Goal: Use online tool/utility

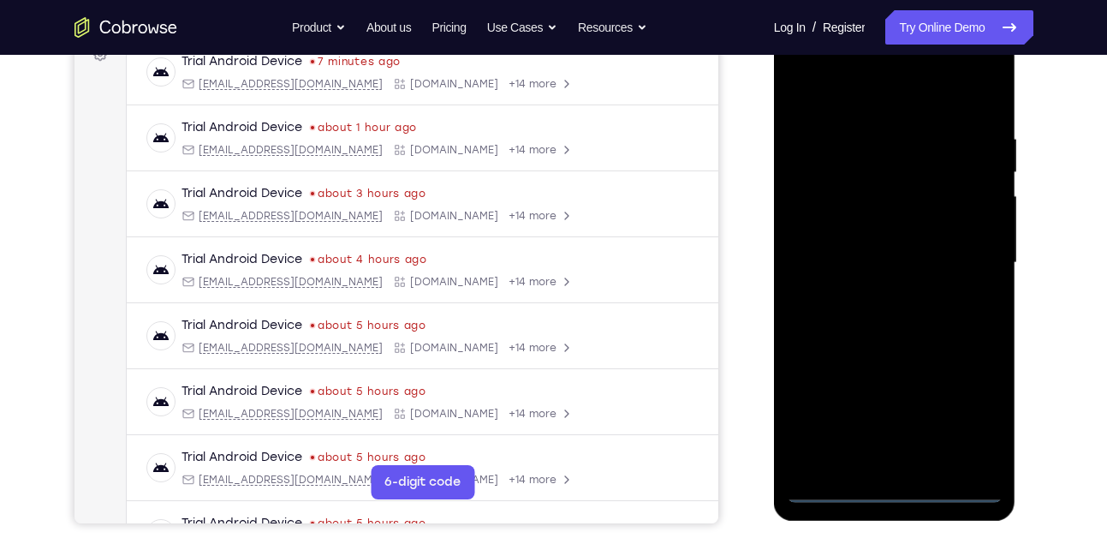
click at [899, 490] on div at bounding box center [895, 263] width 216 height 480
click at [962, 423] on div at bounding box center [895, 263] width 216 height 480
click at [867, 96] on div at bounding box center [895, 263] width 216 height 480
click at [967, 253] on div at bounding box center [895, 263] width 216 height 480
click at [878, 300] on div at bounding box center [895, 263] width 216 height 480
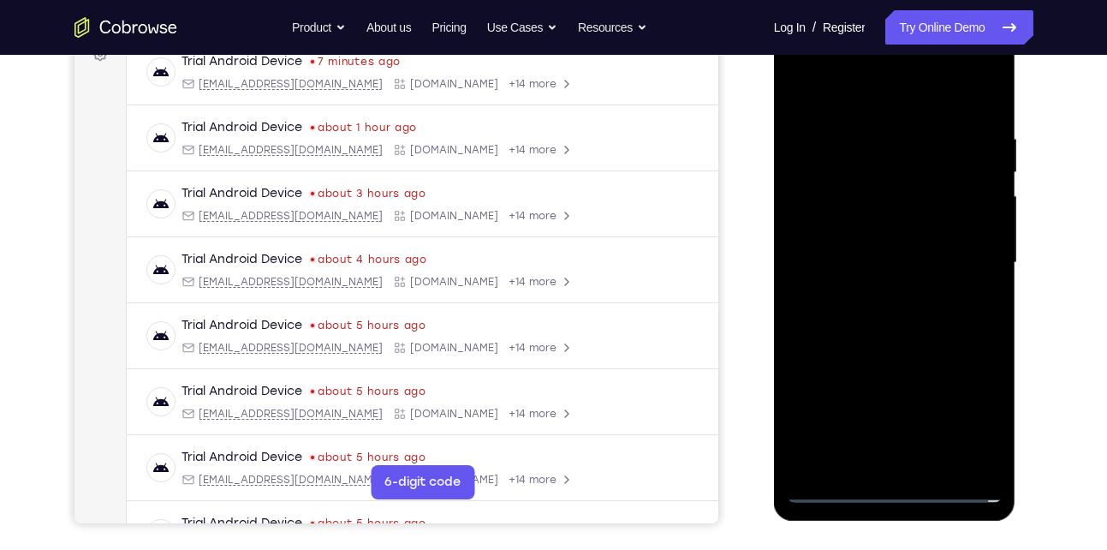
click at [892, 247] on div at bounding box center [895, 263] width 216 height 480
click at [890, 254] on div at bounding box center [895, 263] width 216 height 480
click at [887, 320] on div at bounding box center [895, 263] width 216 height 480
click at [888, 310] on div at bounding box center [895, 263] width 216 height 480
click at [878, 325] on div at bounding box center [895, 263] width 216 height 480
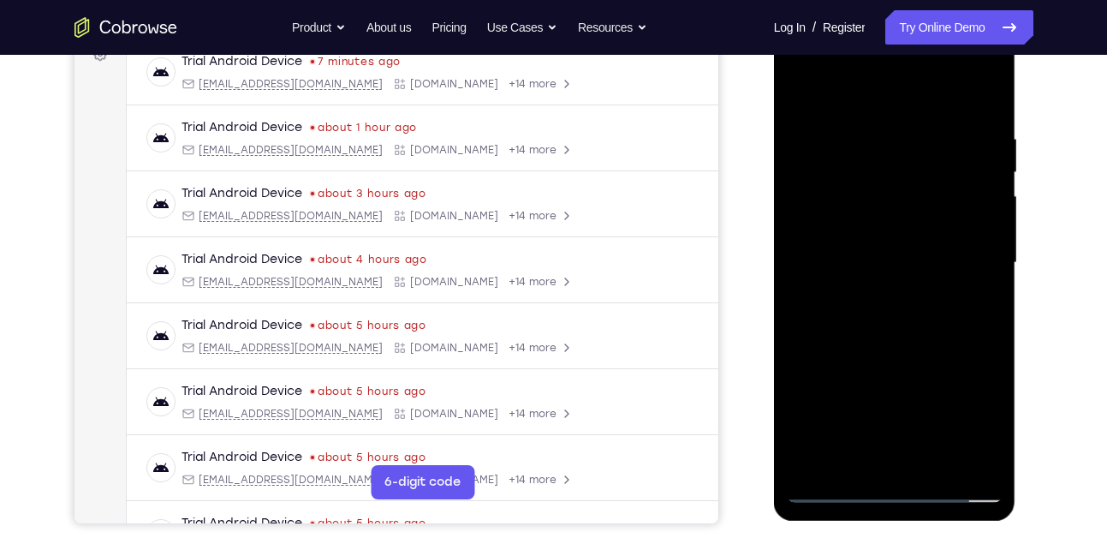
click at [874, 124] on div at bounding box center [895, 263] width 216 height 480
click at [980, 107] on div at bounding box center [895, 263] width 216 height 480
click at [853, 124] on div at bounding box center [895, 263] width 216 height 480
click at [960, 273] on div at bounding box center [895, 263] width 216 height 480
click at [881, 461] on div at bounding box center [895, 263] width 216 height 480
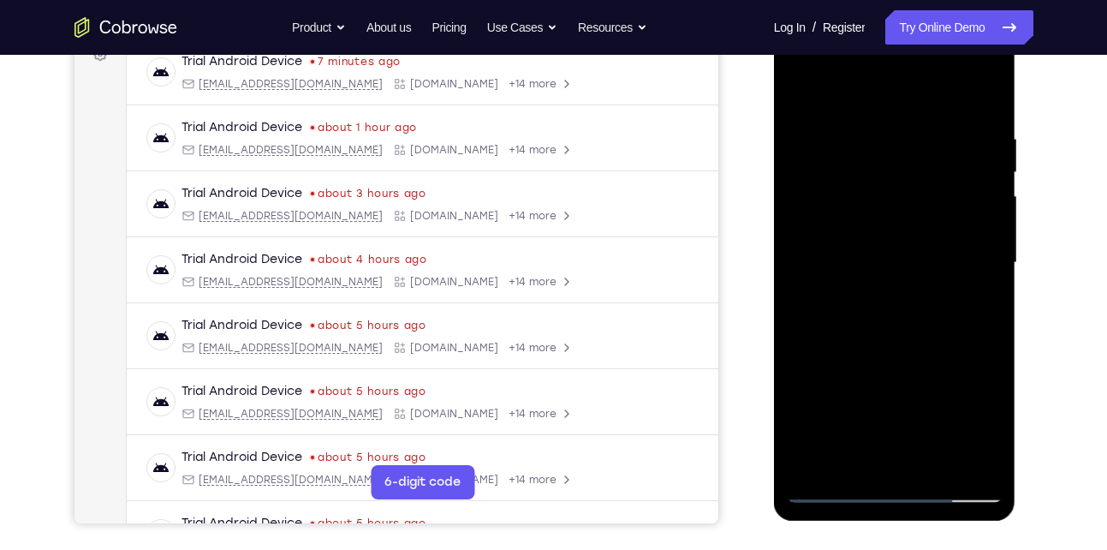
click at [830, 481] on div at bounding box center [895, 263] width 216 height 480
click at [837, 494] on div at bounding box center [895, 263] width 216 height 480
click at [970, 444] on div at bounding box center [895, 263] width 216 height 480
click at [982, 241] on div at bounding box center [895, 263] width 216 height 480
drag, startPoint x: 982, startPoint y: 241, endPoint x: 774, endPoint y: 225, distance: 208.7
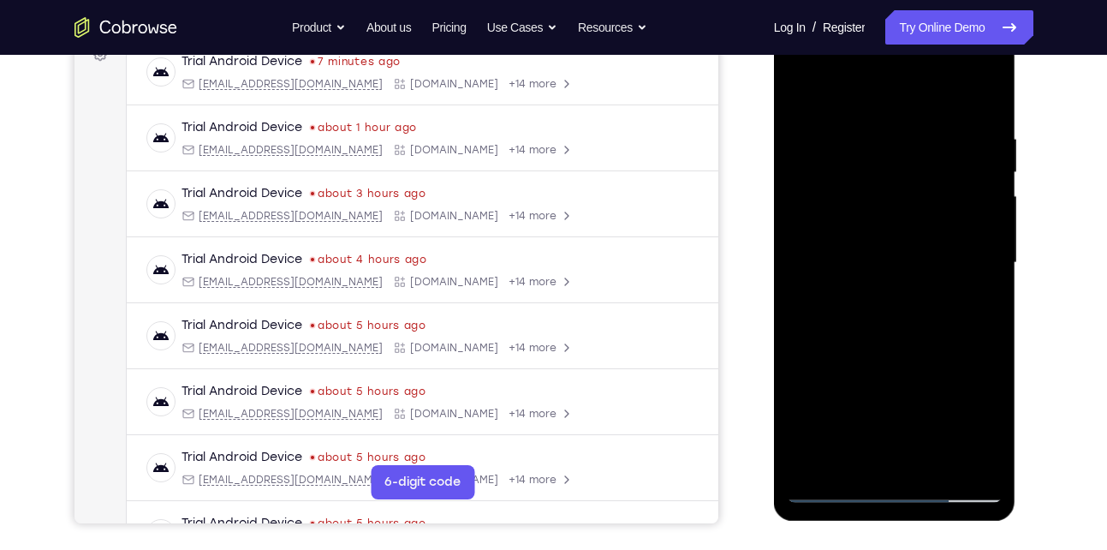
click at [774, 225] on div at bounding box center [895, 265] width 242 height 510
click at [970, 173] on div at bounding box center [895, 263] width 216 height 480
click at [981, 96] on div at bounding box center [895, 263] width 216 height 480
click at [848, 179] on div at bounding box center [895, 263] width 216 height 480
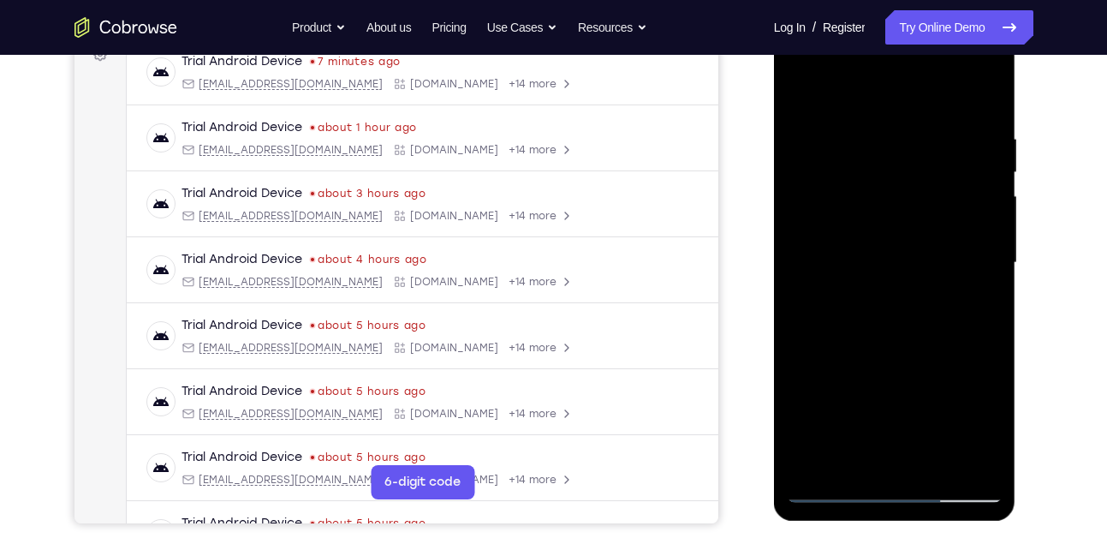
drag, startPoint x: 871, startPoint y: 360, endPoint x: 868, endPoint y: 228, distance: 131.9
click at [868, 228] on div at bounding box center [895, 263] width 216 height 480
click at [963, 231] on div at bounding box center [895, 263] width 216 height 480
drag, startPoint x: 832, startPoint y: 207, endPoint x: 834, endPoint y: 422, distance: 214.9
click at [834, 422] on div at bounding box center [895, 263] width 216 height 480
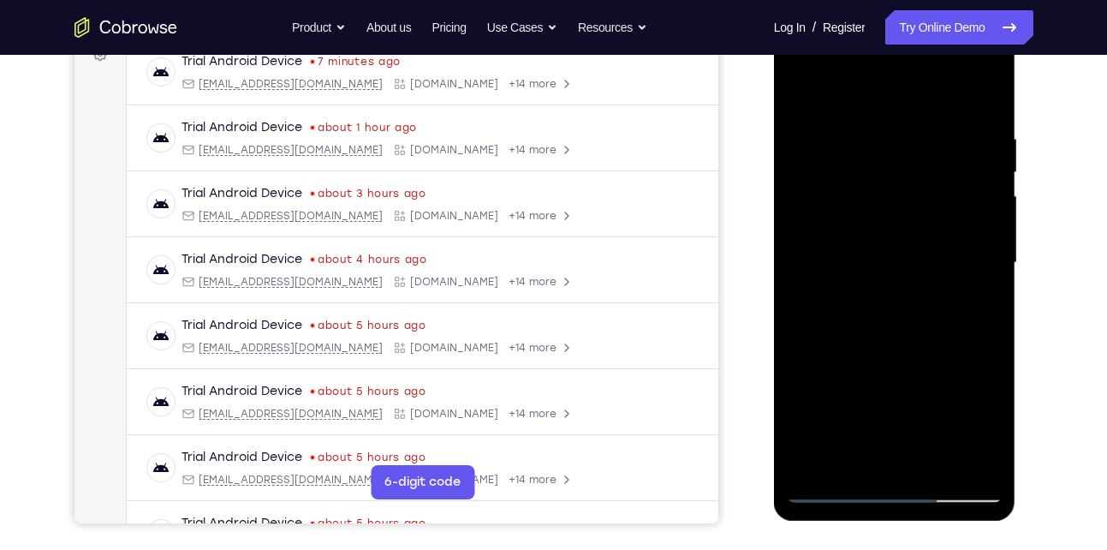
click at [804, 98] on div at bounding box center [895, 263] width 216 height 480
click at [823, 463] on div at bounding box center [895, 263] width 216 height 480
drag, startPoint x: 901, startPoint y: 101, endPoint x: 892, endPoint y: 368, distance: 267.3
click at [892, 368] on div at bounding box center [895, 263] width 216 height 480
click at [873, 131] on div at bounding box center [895, 263] width 216 height 480
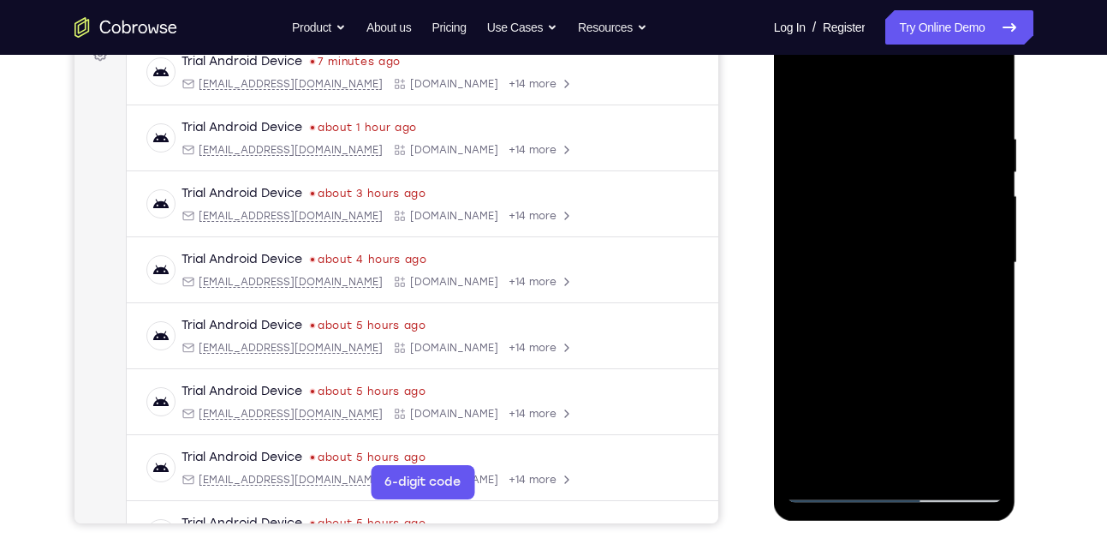
click at [979, 101] on div at bounding box center [895, 263] width 216 height 480
click at [991, 97] on div at bounding box center [895, 263] width 216 height 480
click at [884, 128] on div at bounding box center [895, 263] width 216 height 480
drag, startPoint x: 855, startPoint y: 354, endPoint x: 849, endPoint y: 205, distance: 150.0
click at [849, 205] on div at bounding box center [895, 263] width 216 height 480
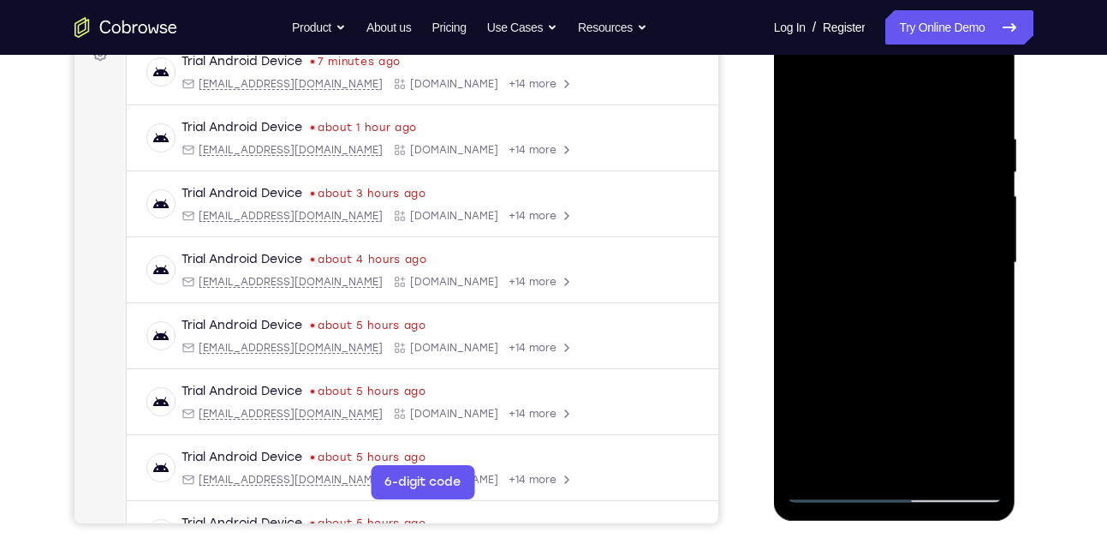
click at [937, 460] on div at bounding box center [895, 263] width 216 height 480
click at [905, 357] on div at bounding box center [895, 263] width 216 height 480
click at [905, 336] on div at bounding box center [895, 263] width 216 height 480
click at [833, 488] on div at bounding box center [895, 263] width 216 height 480
click at [845, 303] on div at bounding box center [895, 263] width 216 height 480
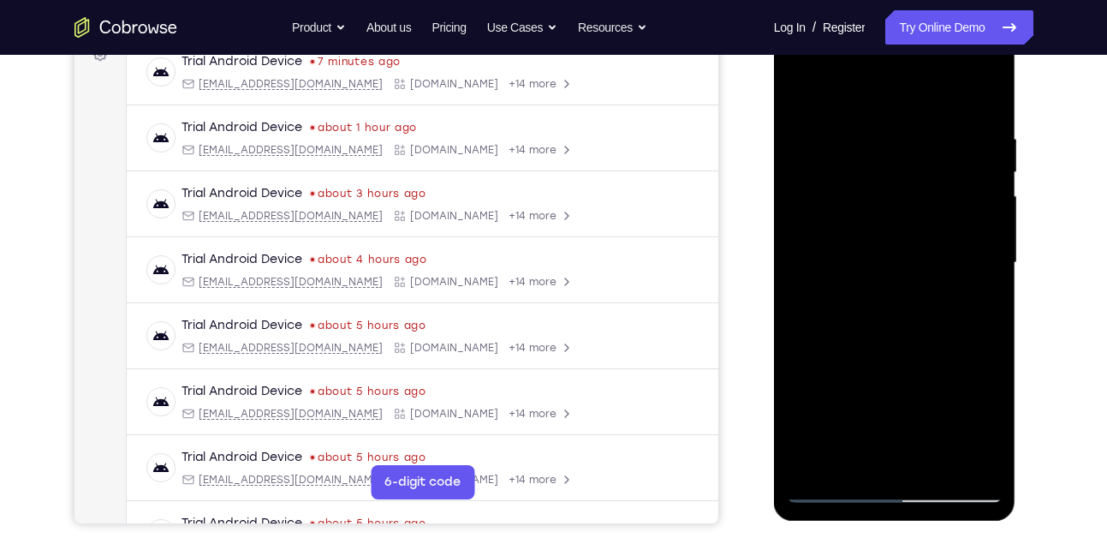
scroll to position [313, 0]
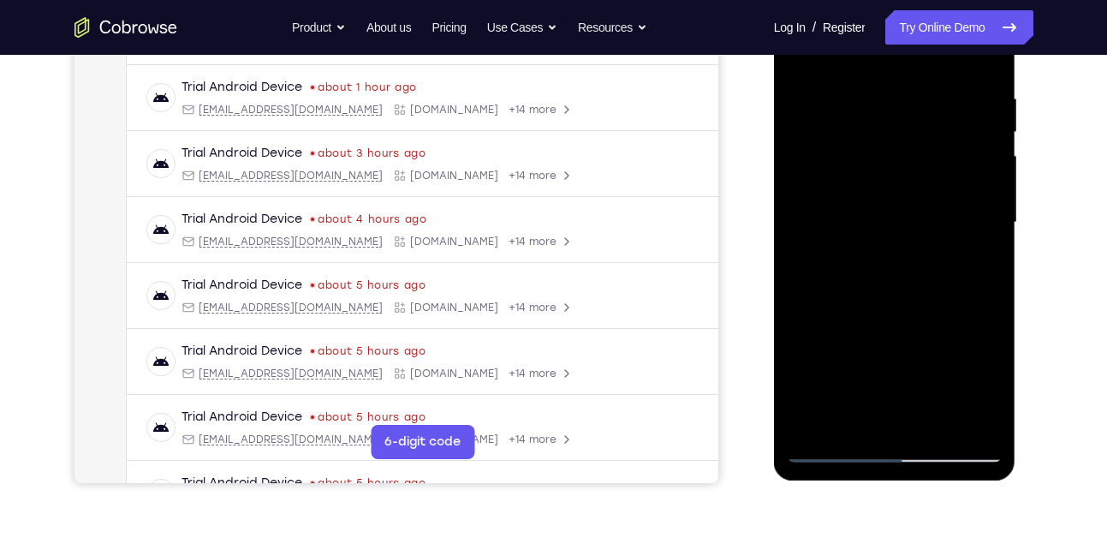
click at [863, 415] on div at bounding box center [895, 223] width 216 height 480
click at [850, 418] on div at bounding box center [895, 223] width 216 height 480
click at [932, 317] on div at bounding box center [895, 223] width 216 height 480
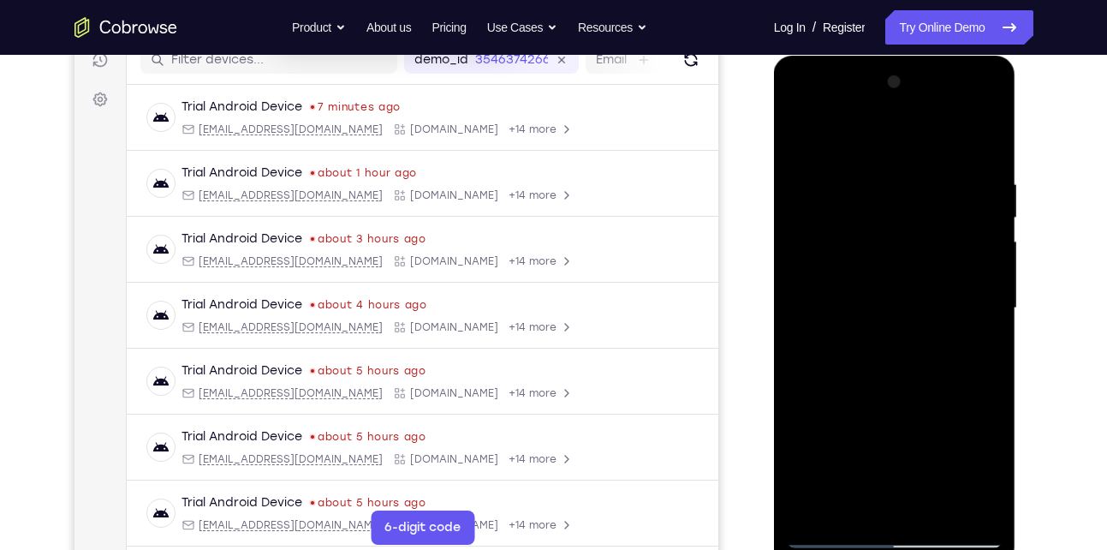
scroll to position [226, 0]
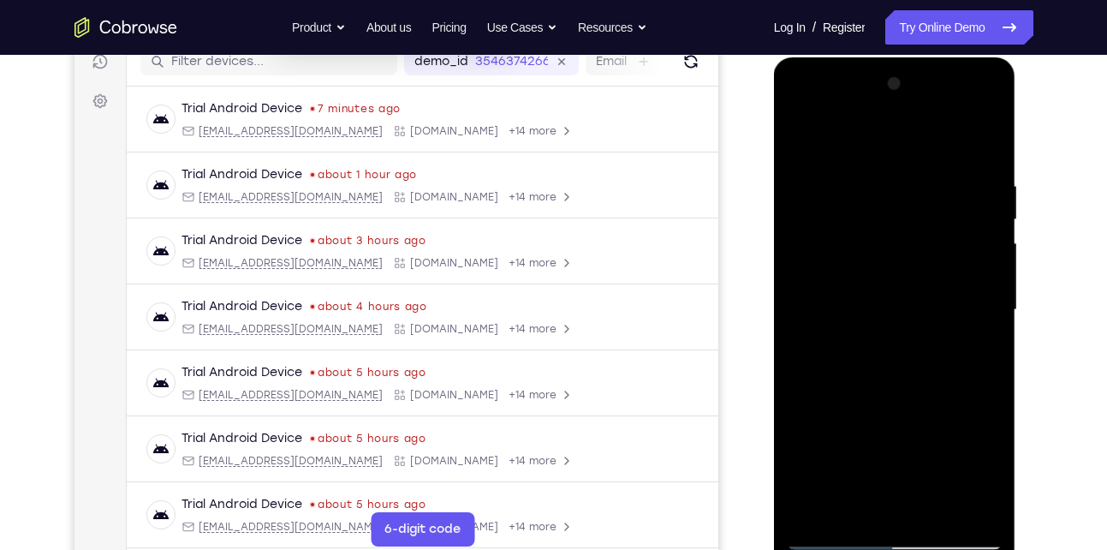
click at [794, 141] on div at bounding box center [895, 310] width 216 height 480
click at [802, 141] on div at bounding box center [895, 310] width 216 height 480
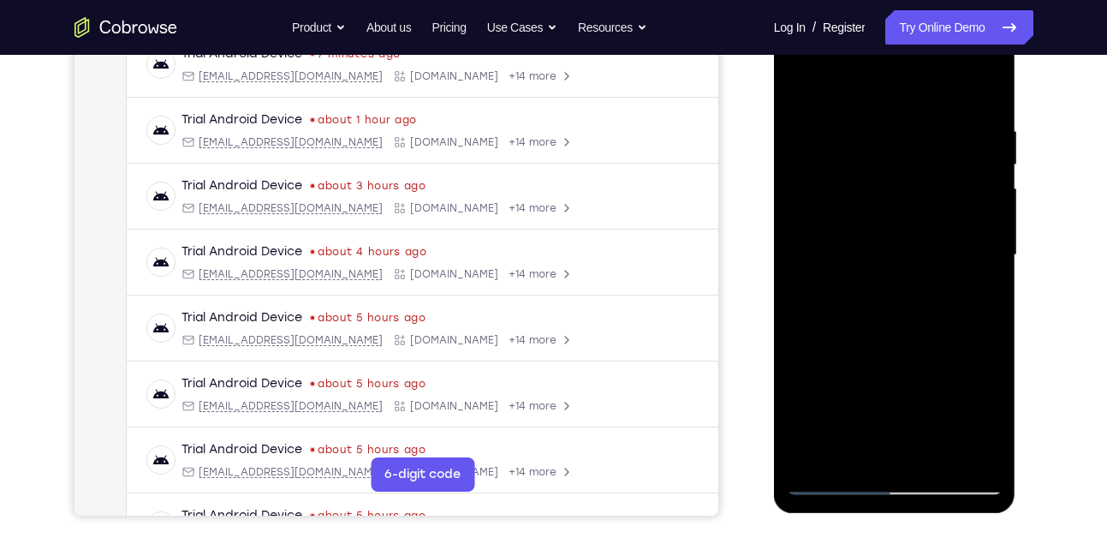
scroll to position [280, 0]
click at [974, 460] on div at bounding box center [895, 256] width 216 height 480
click at [896, 237] on div at bounding box center [895, 256] width 216 height 480
drag, startPoint x: 860, startPoint y: 348, endPoint x: 867, endPoint y: 208, distance: 139.7
click at [867, 208] on div at bounding box center [895, 256] width 216 height 480
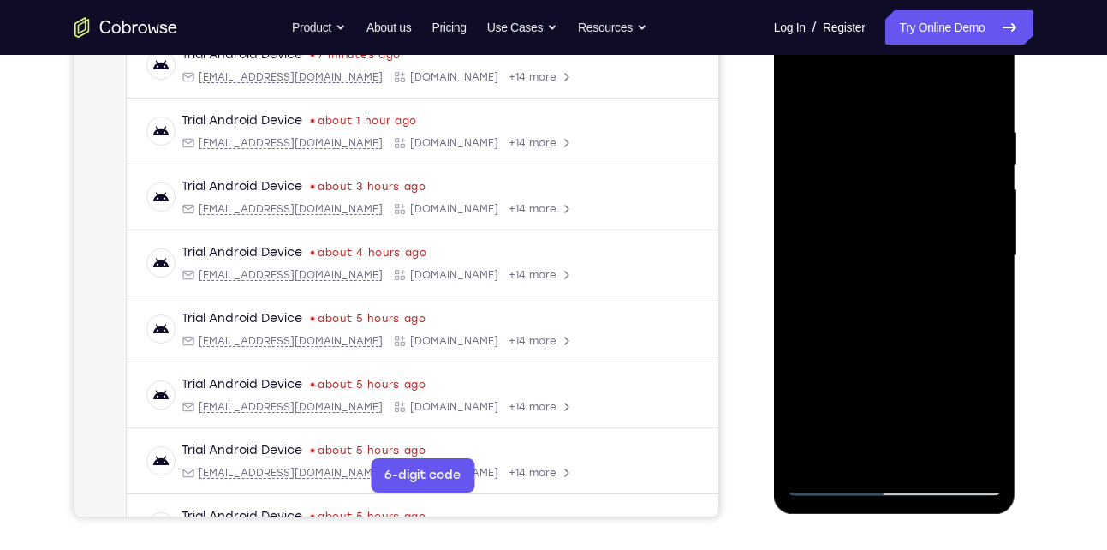
drag, startPoint x: 892, startPoint y: 372, endPoint x: 892, endPoint y: 270, distance: 101.9
click at [892, 270] on div at bounding box center [895, 256] width 216 height 480
click at [819, 460] on div at bounding box center [895, 256] width 216 height 480
drag, startPoint x: 899, startPoint y: 164, endPoint x: 919, endPoint y: 408, distance: 245.7
click at [919, 408] on div at bounding box center [895, 256] width 216 height 480
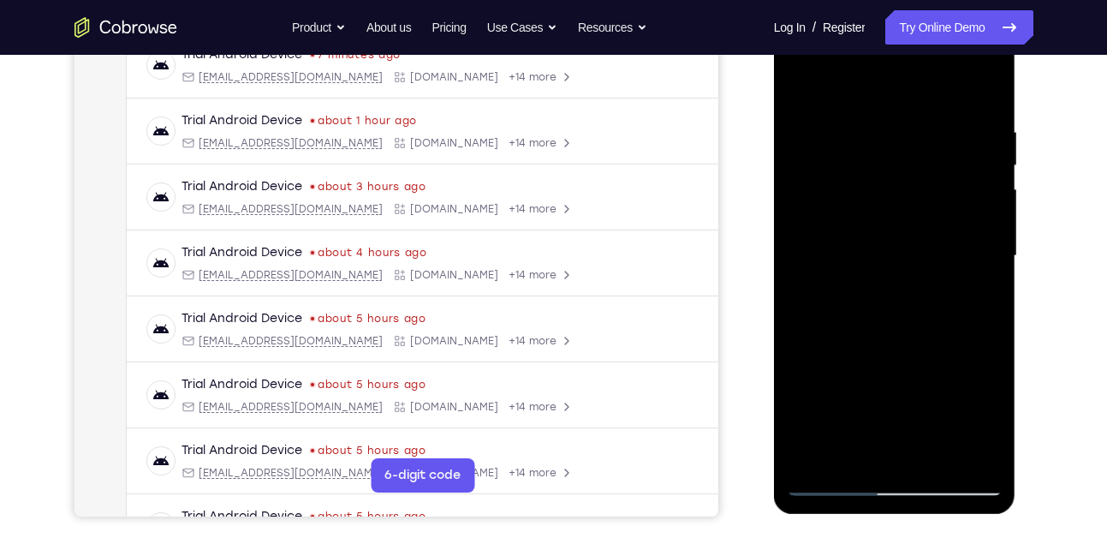
scroll to position [270, 0]
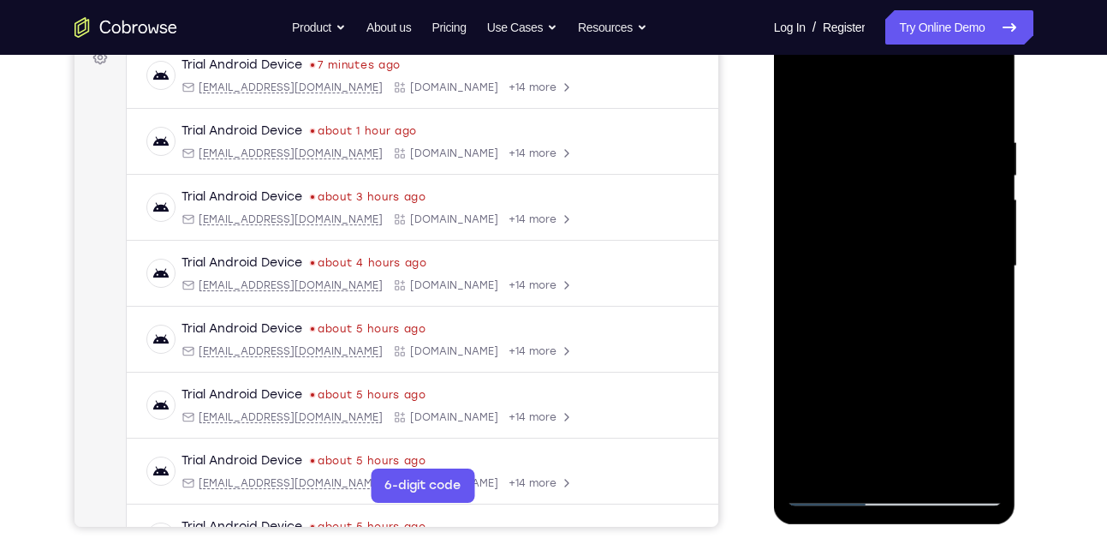
click at [888, 126] on div at bounding box center [895, 267] width 216 height 480
click at [977, 236] on div at bounding box center [895, 267] width 216 height 480
click at [810, 234] on div at bounding box center [895, 267] width 216 height 480
click at [980, 215] on div at bounding box center [895, 267] width 216 height 480
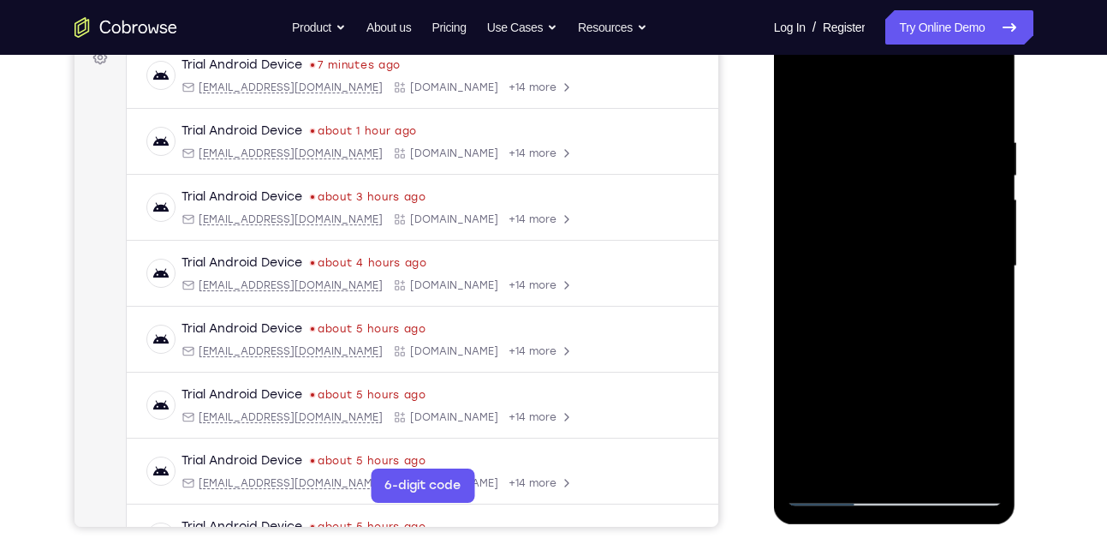
click at [980, 215] on div at bounding box center [895, 267] width 216 height 480
click at [814, 226] on div at bounding box center [895, 267] width 216 height 480
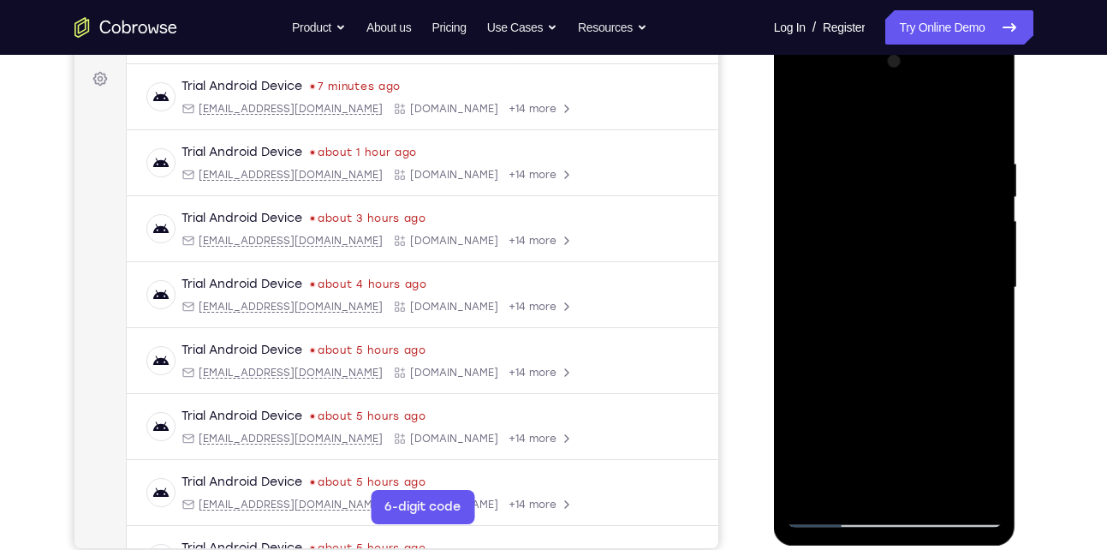
click at [990, 237] on div at bounding box center [895, 288] width 216 height 480
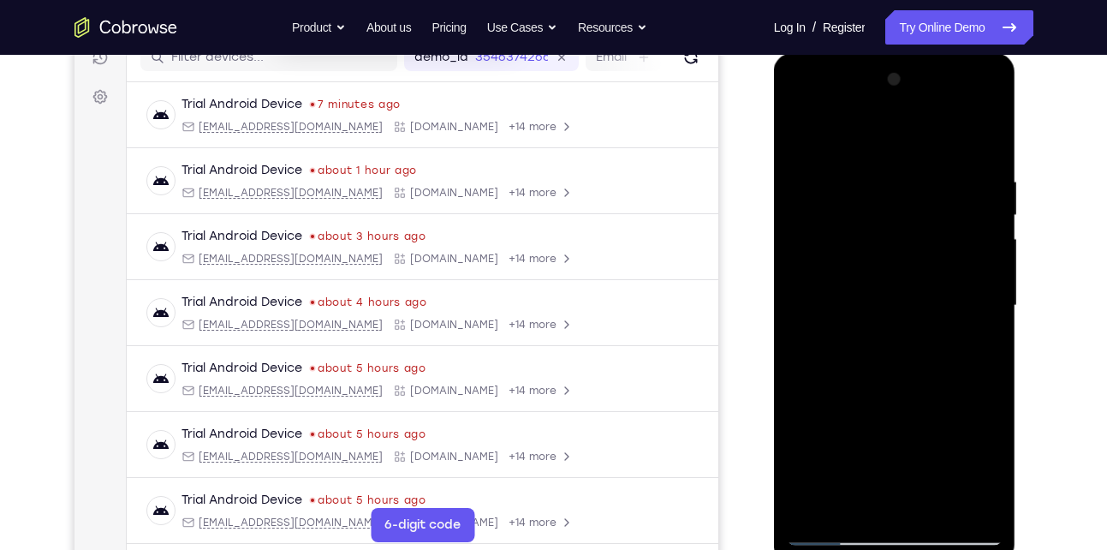
scroll to position [222, 0]
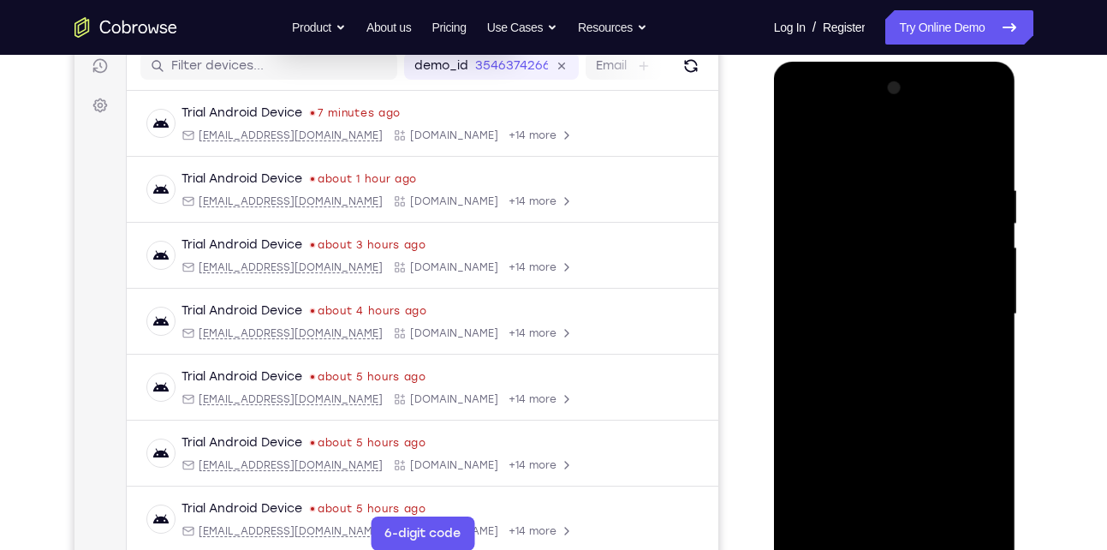
click at [990, 237] on div at bounding box center [895, 314] width 216 height 480
click at [982, 225] on div at bounding box center [895, 314] width 216 height 480
click at [974, 232] on div at bounding box center [895, 314] width 216 height 480
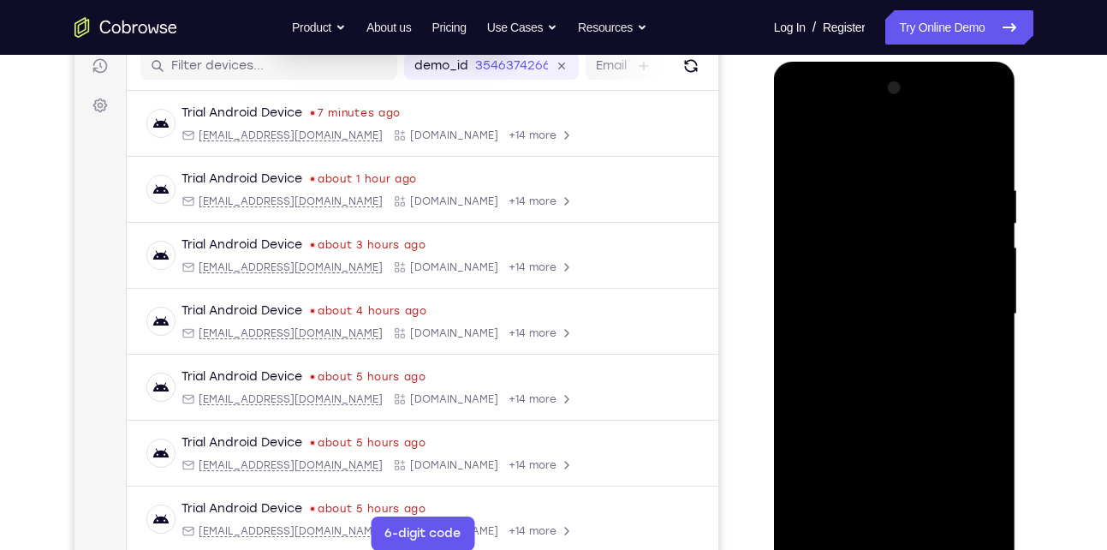
click at [987, 146] on div at bounding box center [895, 314] width 216 height 480
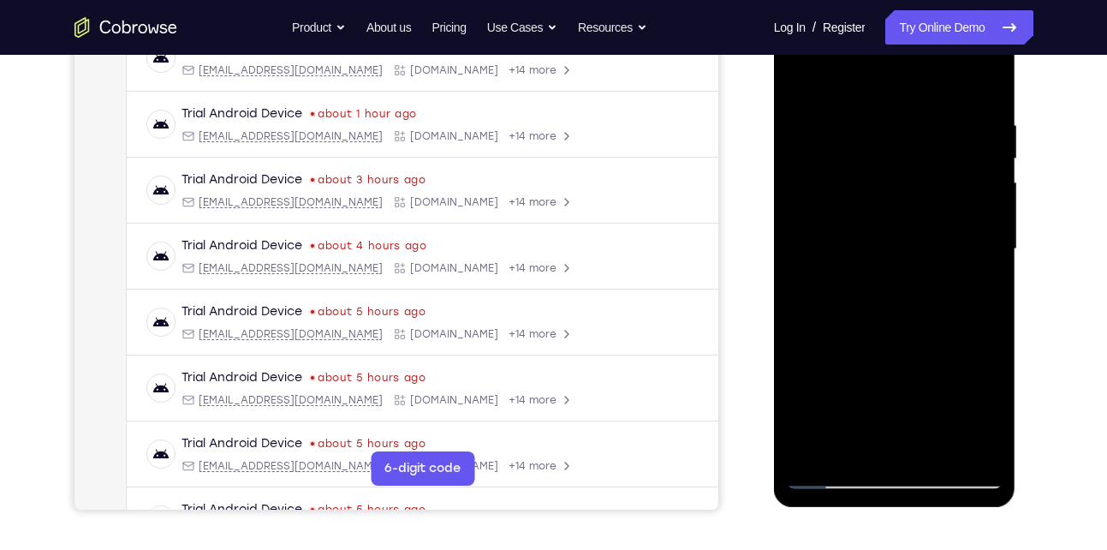
scroll to position [271, 0]
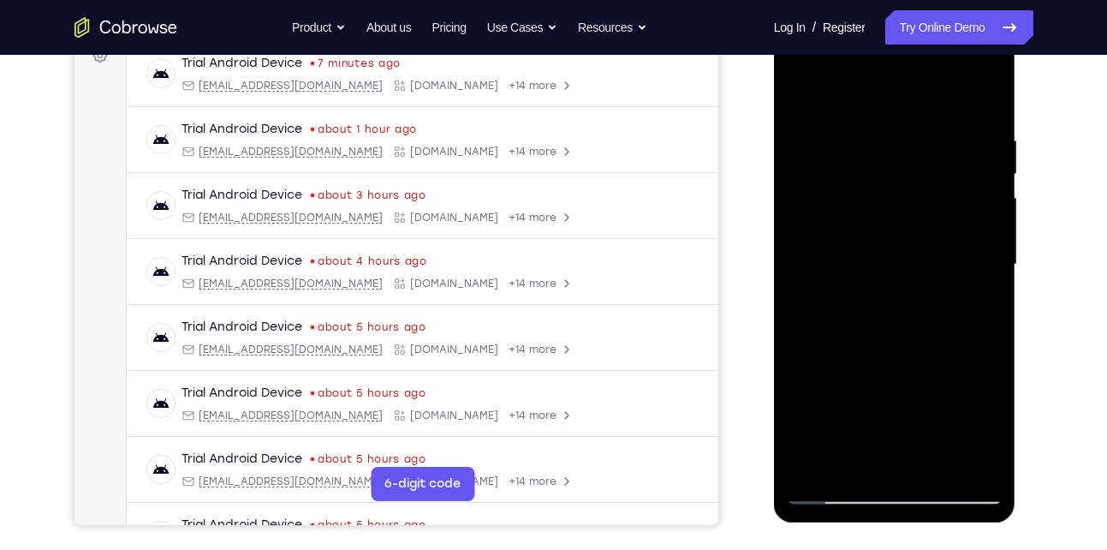
click at [940, 465] on div at bounding box center [895, 265] width 216 height 480
click at [920, 264] on div at bounding box center [895, 265] width 216 height 480
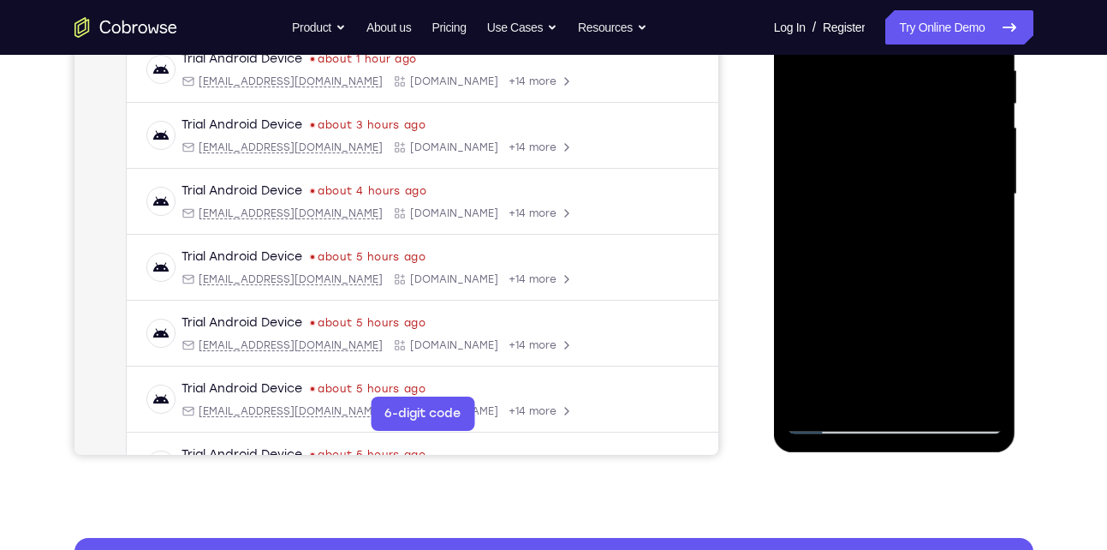
scroll to position [343, 0]
click at [870, 390] on div at bounding box center [895, 194] width 216 height 480
click at [846, 396] on div at bounding box center [895, 194] width 216 height 480
click at [807, 291] on div at bounding box center [895, 194] width 216 height 480
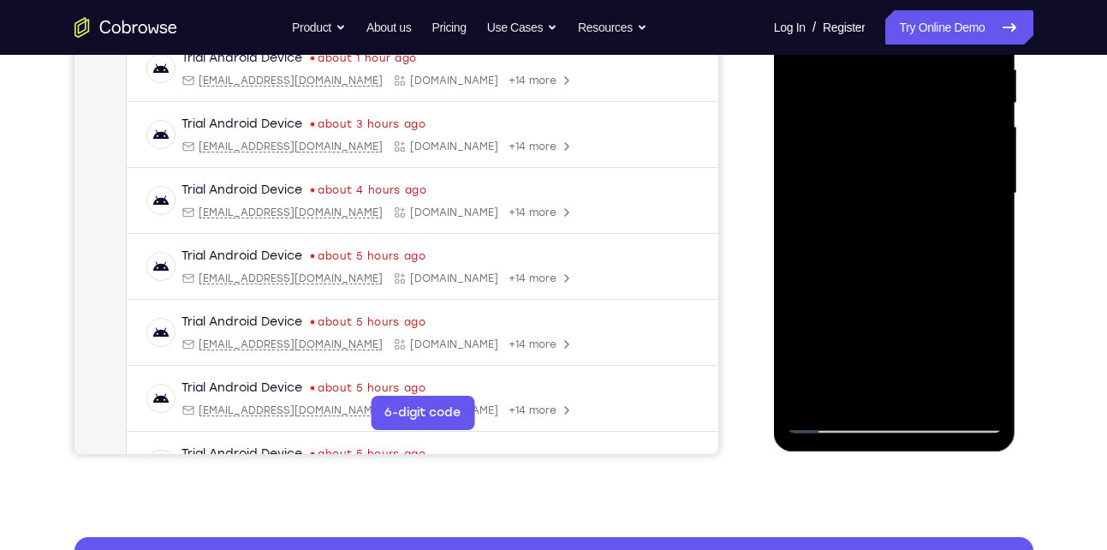
click at [807, 291] on div at bounding box center [895, 194] width 216 height 480
click at [804, 287] on div at bounding box center [895, 194] width 216 height 480
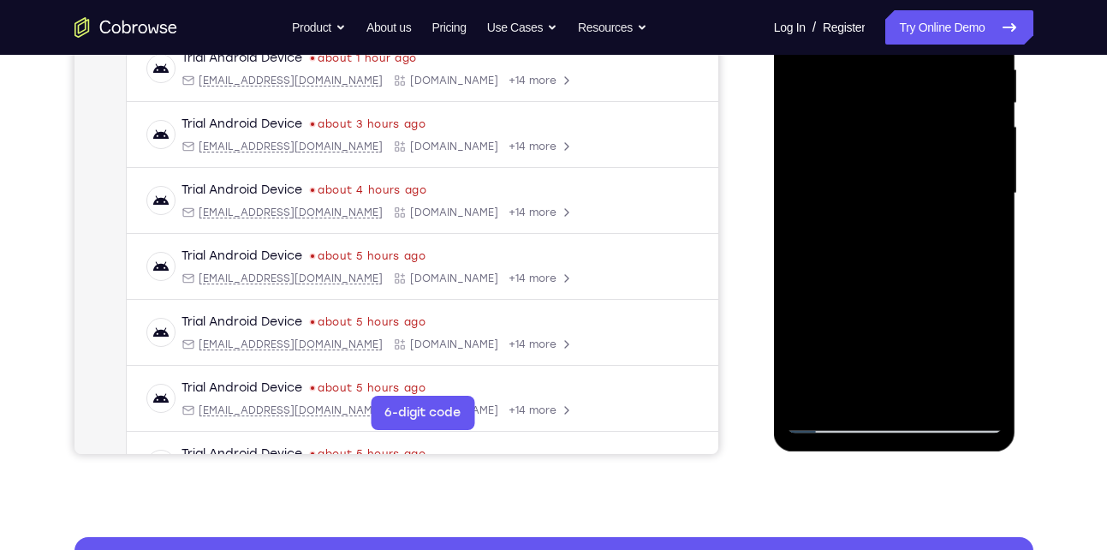
click at [804, 287] on div at bounding box center [895, 194] width 216 height 480
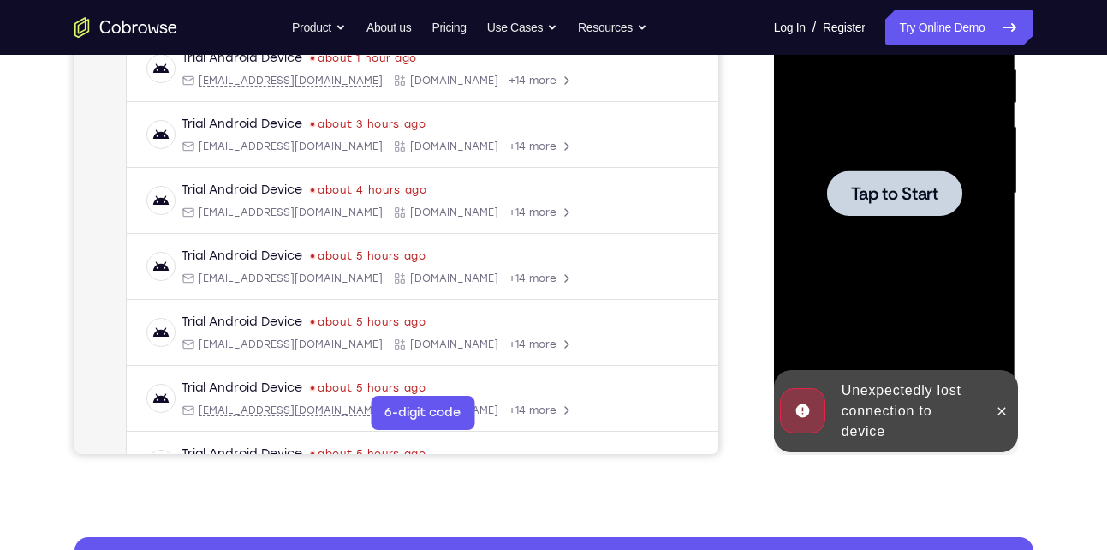
click at [861, 237] on div at bounding box center [895, 194] width 216 height 480
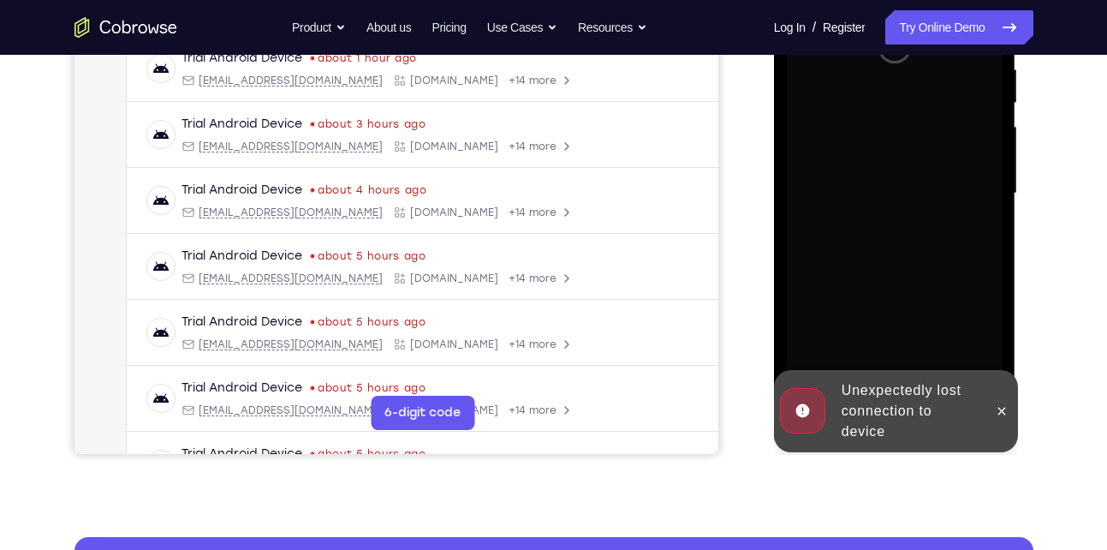
scroll to position [324, 0]
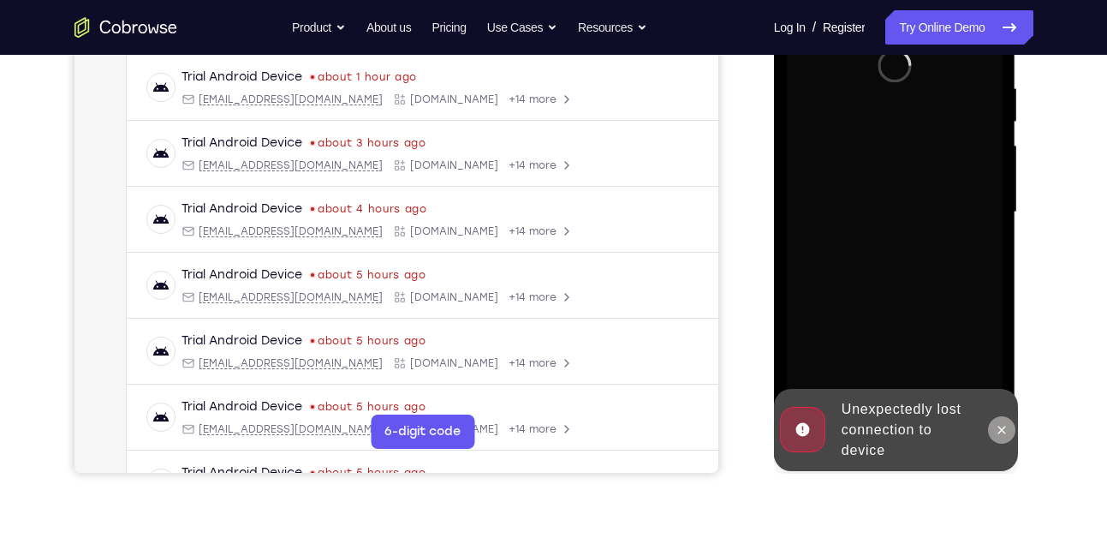
click at [998, 430] on icon at bounding box center [1002, 430] width 14 height 14
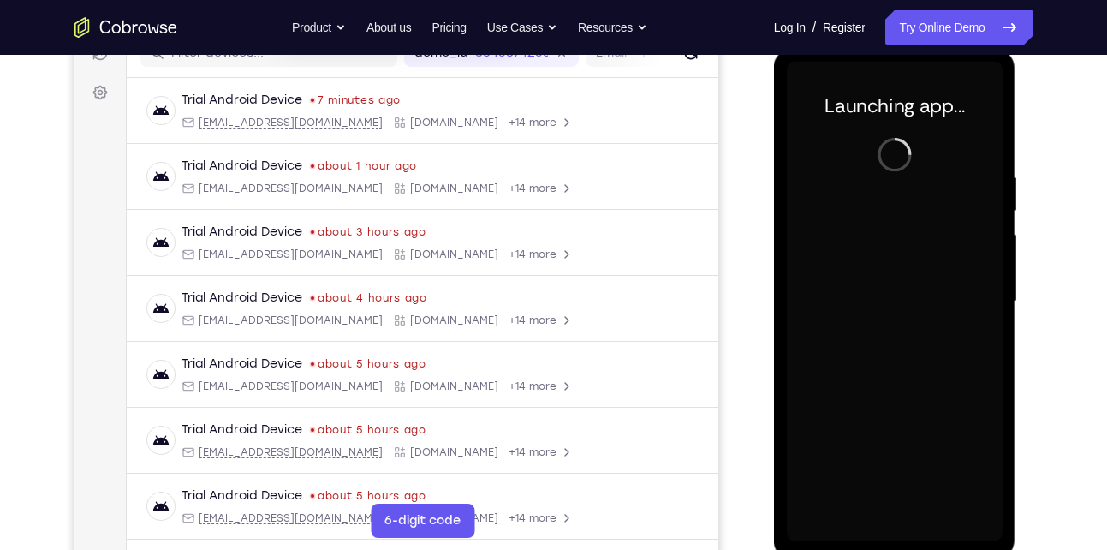
scroll to position [233, 0]
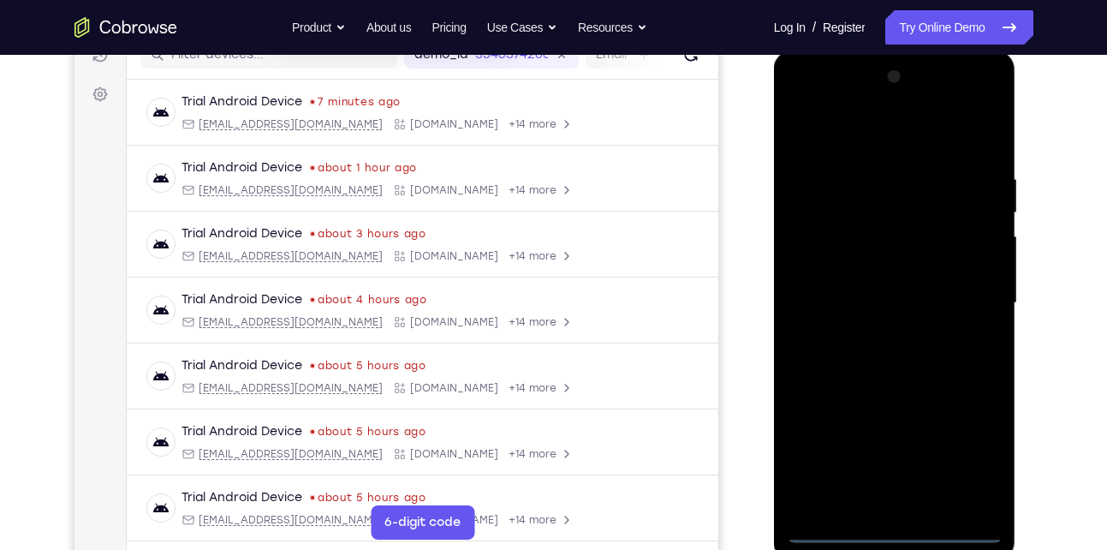
click at [896, 536] on div at bounding box center [895, 303] width 216 height 480
click at [973, 467] on div at bounding box center [895, 303] width 216 height 480
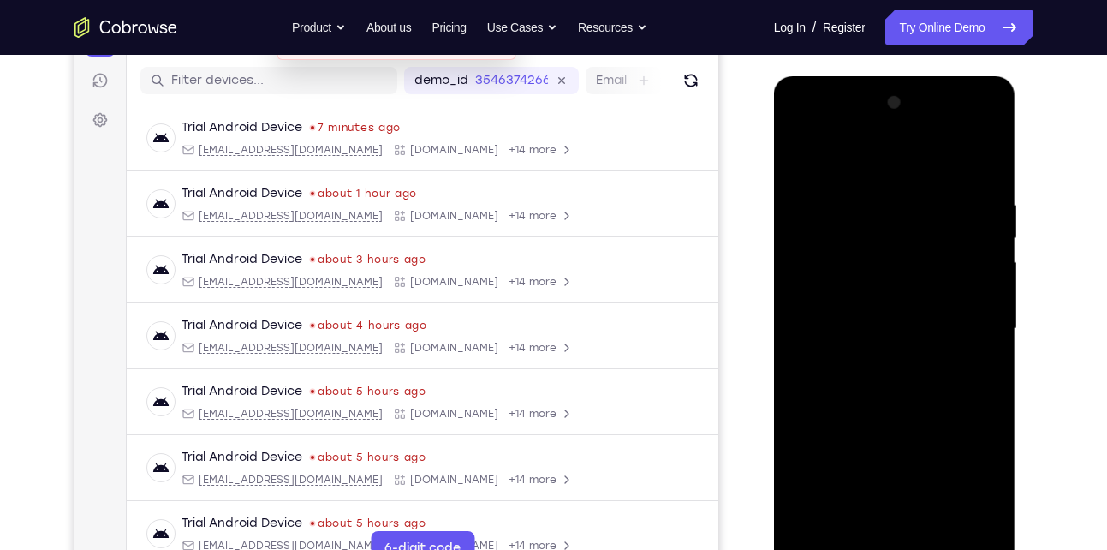
click at [874, 170] on div at bounding box center [895, 329] width 216 height 480
click at [974, 319] on div at bounding box center [895, 329] width 216 height 480
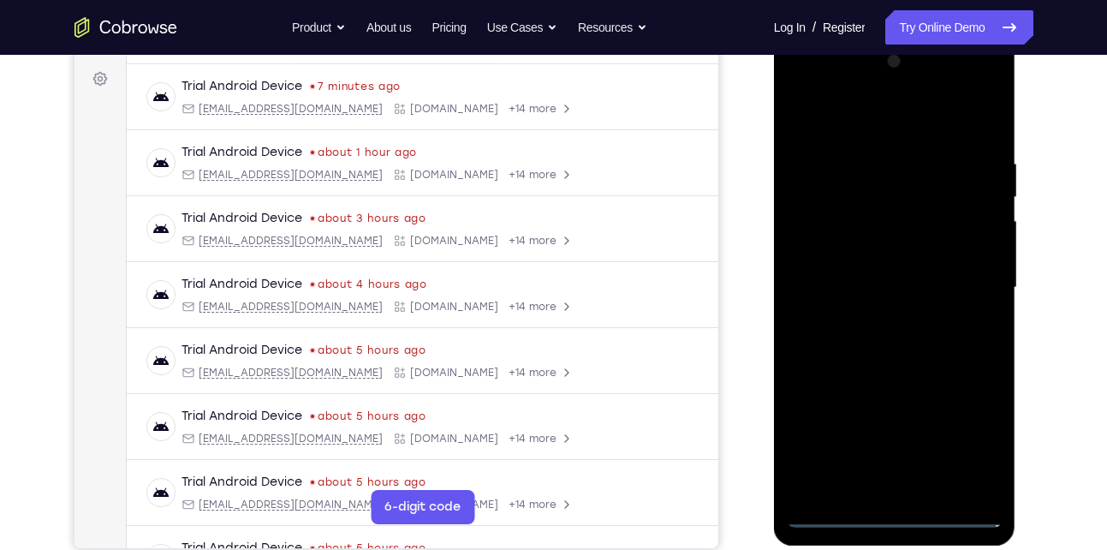
scroll to position [249, 0]
click at [871, 323] on div at bounding box center [895, 287] width 216 height 480
click at [869, 265] on div at bounding box center [895, 287] width 216 height 480
click at [873, 275] on div at bounding box center [895, 287] width 216 height 480
click at [873, 281] on div at bounding box center [895, 287] width 216 height 480
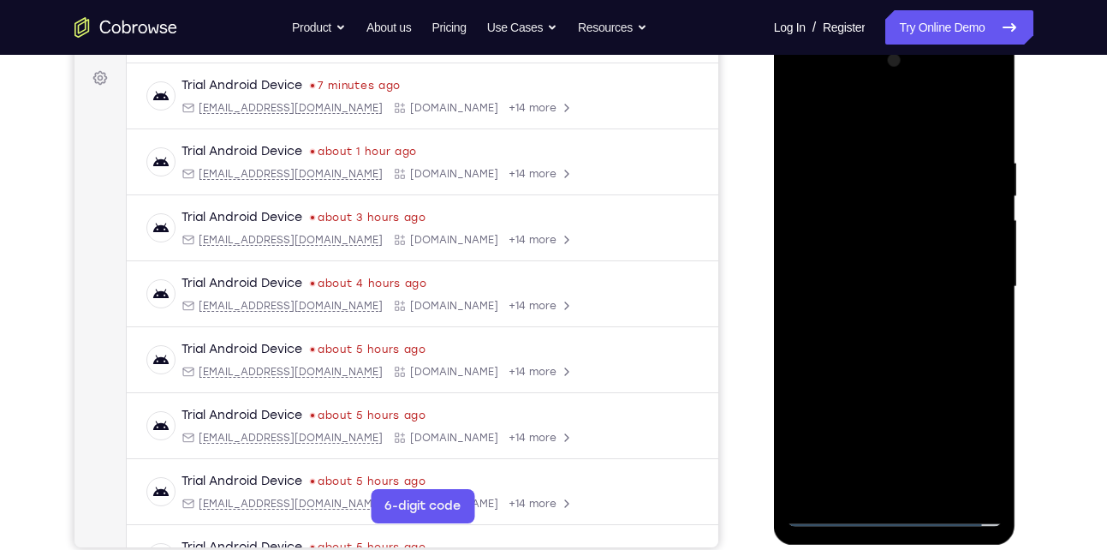
click at [855, 339] on div at bounding box center [895, 287] width 216 height 480
click at [867, 339] on div at bounding box center [895, 287] width 216 height 480
click at [979, 140] on div at bounding box center [895, 287] width 216 height 480
click at [942, 484] on div at bounding box center [895, 287] width 216 height 480
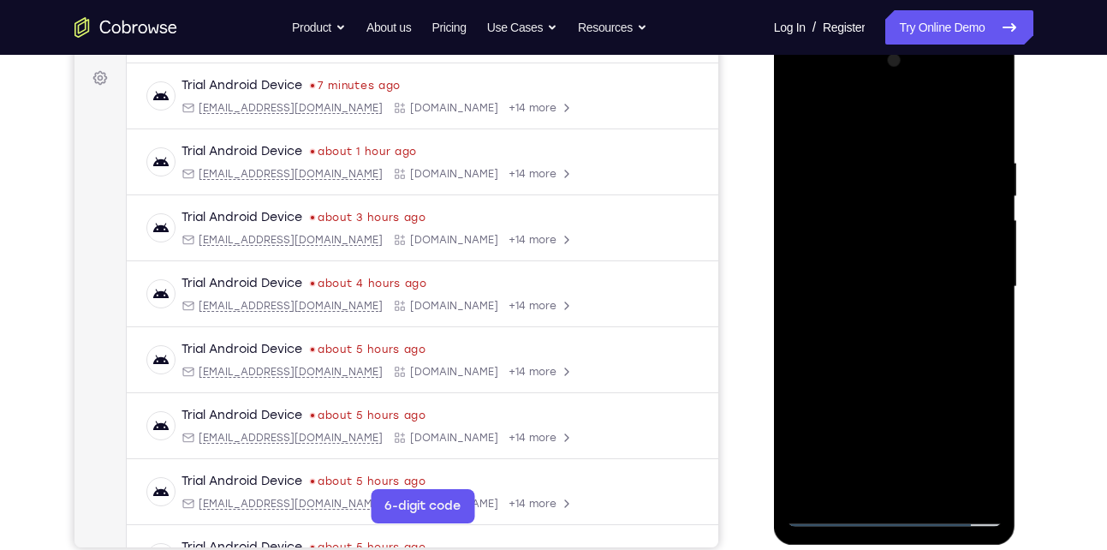
click at [898, 371] on div at bounding box center [895, 287] width 216 height 480
click at [887, 277] on div at bounding box center [895, 287] width 216 height 480
click at [875, 485] on div at bounding box center [895, 287] width 216 height 480
click at [851, 483] on div at bounding box center [895, 287] width 216 height 480
click at [937, 384] on div at bounding box center [895, 287] width 216 height 480
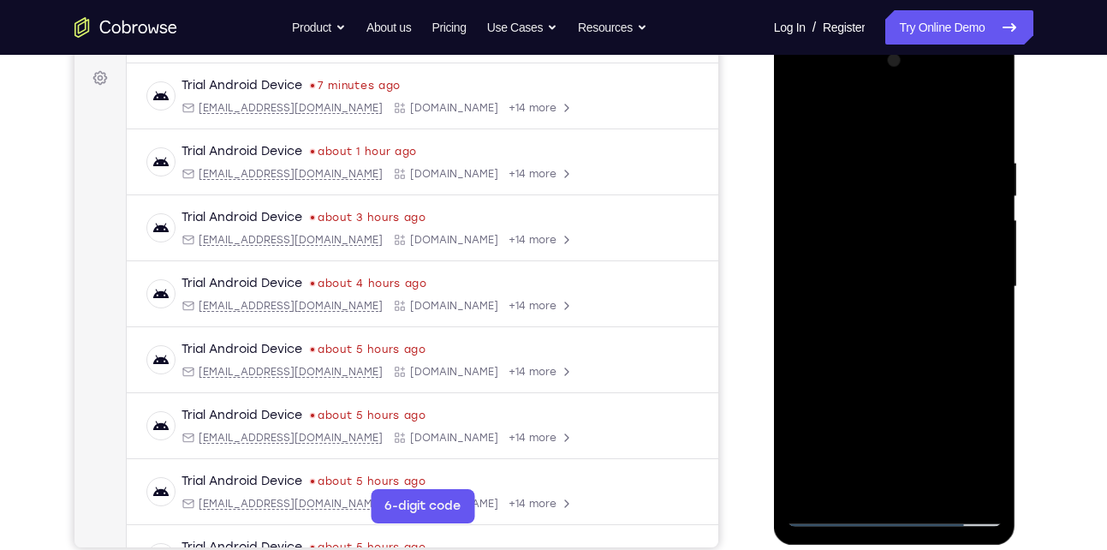
click at [937, 384] on div at bounding box center [895, 287] width 216 height 480
click at [801, 120] on div at bounding box center [895, 287] width 216 height 480
drag, startPoint x: 882, startPoint y: 158, endPoint x: 902, endPoint y: 372, distance: 214.1
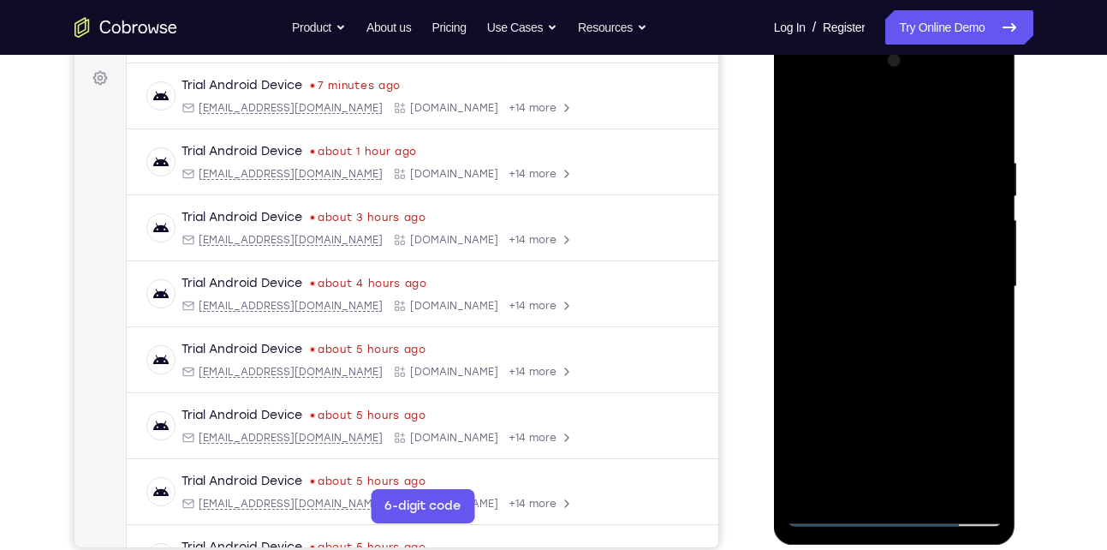
click at [902, 372] on div at bounding box center [895, 287] width 216 height 480
click at [856, 139] on div at bounding box center [895, 287] width 216 height 480
click at [978, 196] on div at bounding box center [895, 287] width 216 height 480
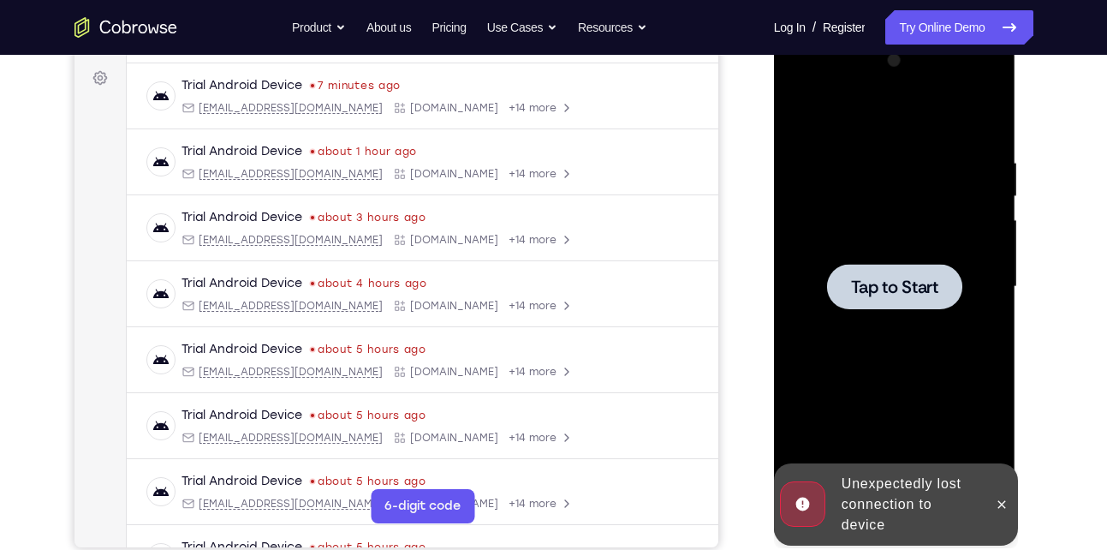
click at [944, 271] on div at bounding box center [894, 286] width 135 height 45
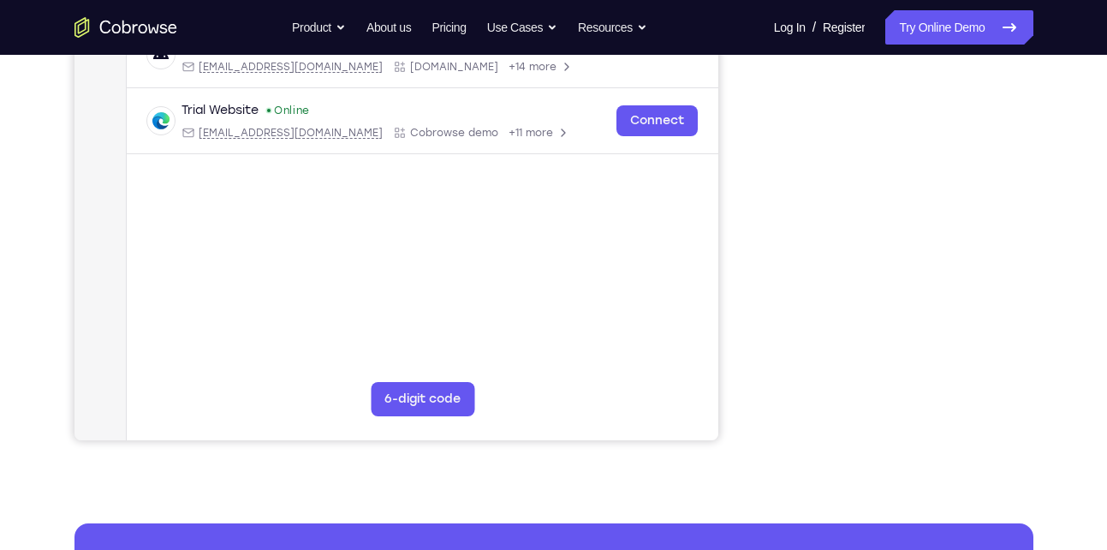
scroll to position [357, 0]
